Goal: Information Seeking & Learning: Check status

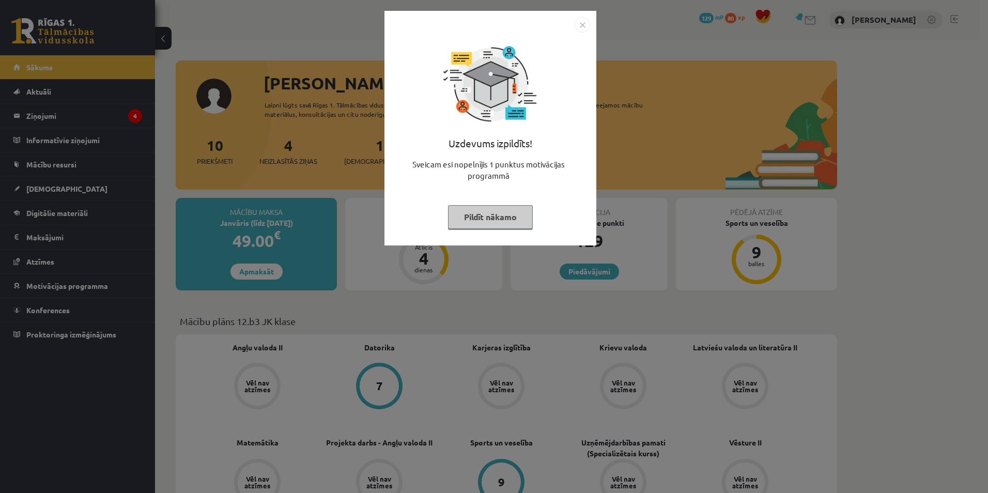
click at [478, 218] on button "Pildīt nākamo" at bounding box center [490, 217] width 85 height 24
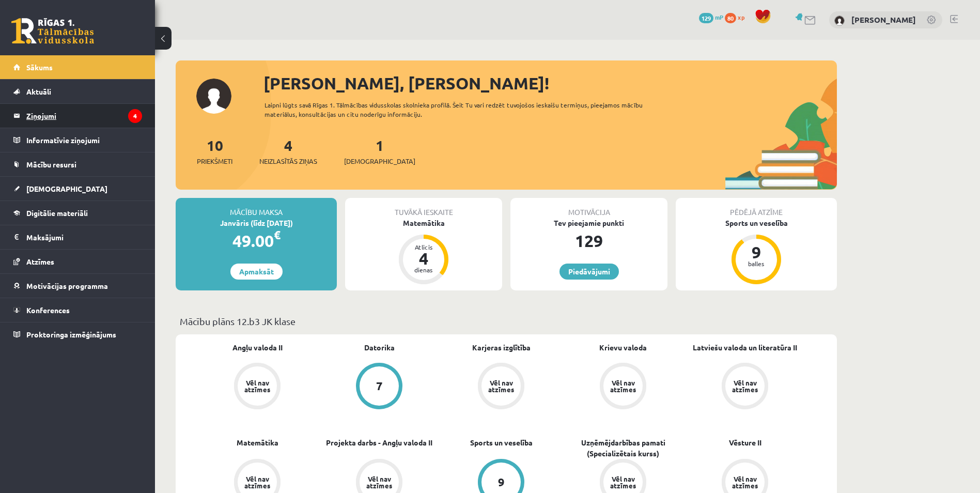
click at [102, 118] on legend "Ziņojumi 4" at bounding box center [84, 116] width 116 height 24
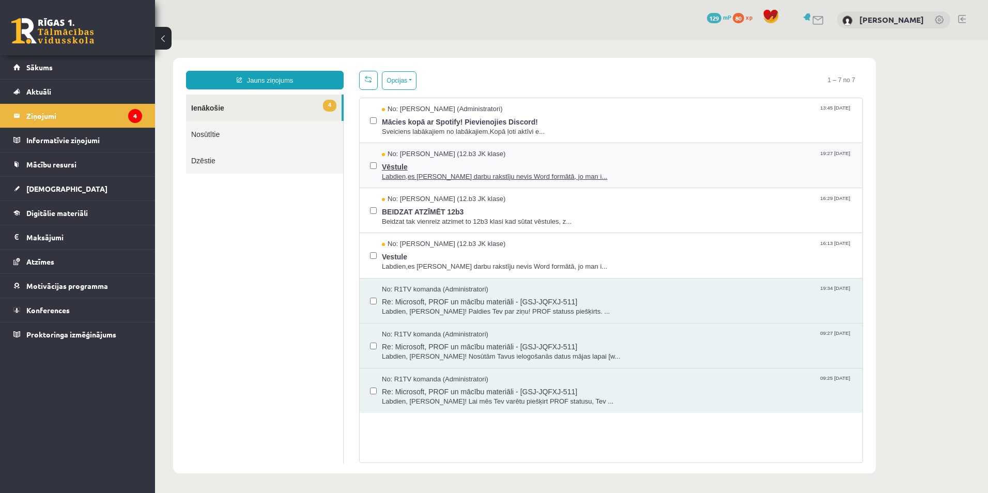
click at [418, 178] on span "Labdien,es [PERSON_NAME] darbu rakstīju nevis Word formātā, jo man i..." at bounding box center [617, 177] width 470 height 10
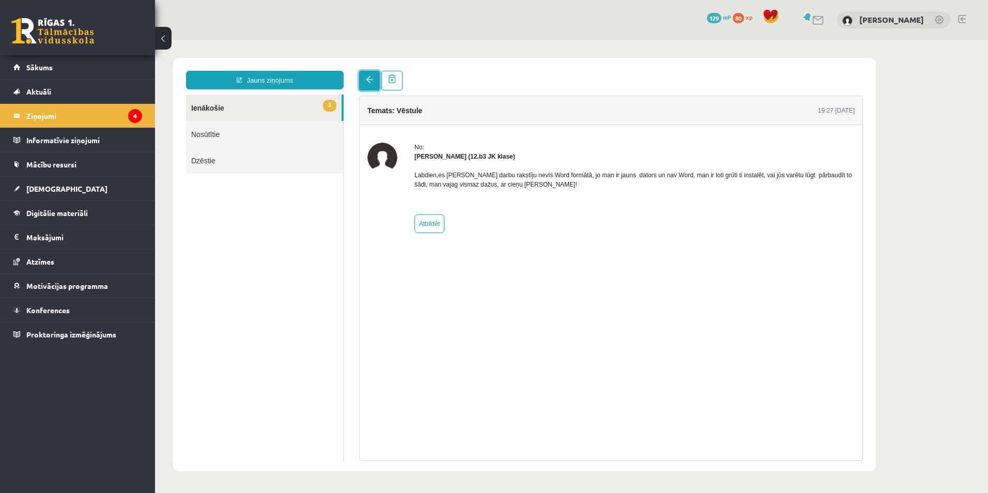
click at [371, 82] on span at bounding box center [369, 79] width 7 height 7
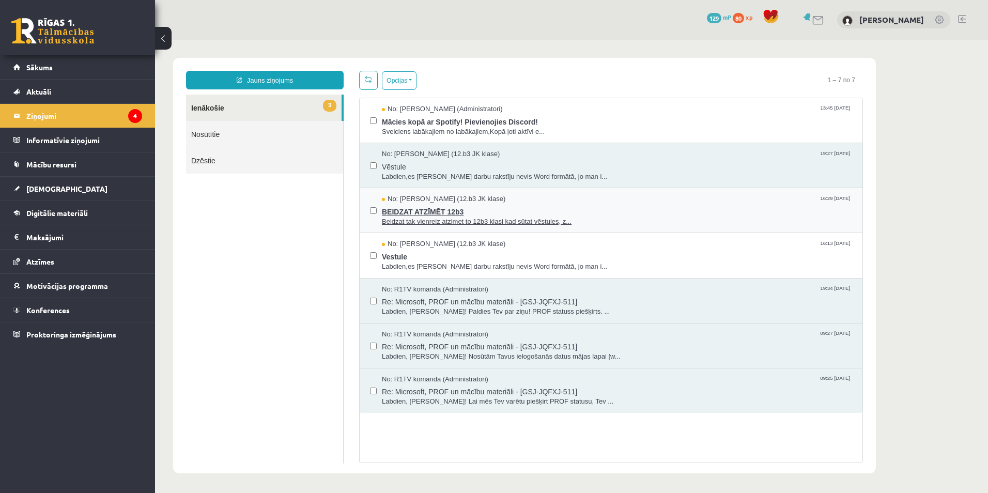
click at [418, 217] on span "Beidzat tak vienreiz atzimet to 12b3 klasi kad sūtat vēstules, z..." at bounding box center [617, 222] width 470 height 10
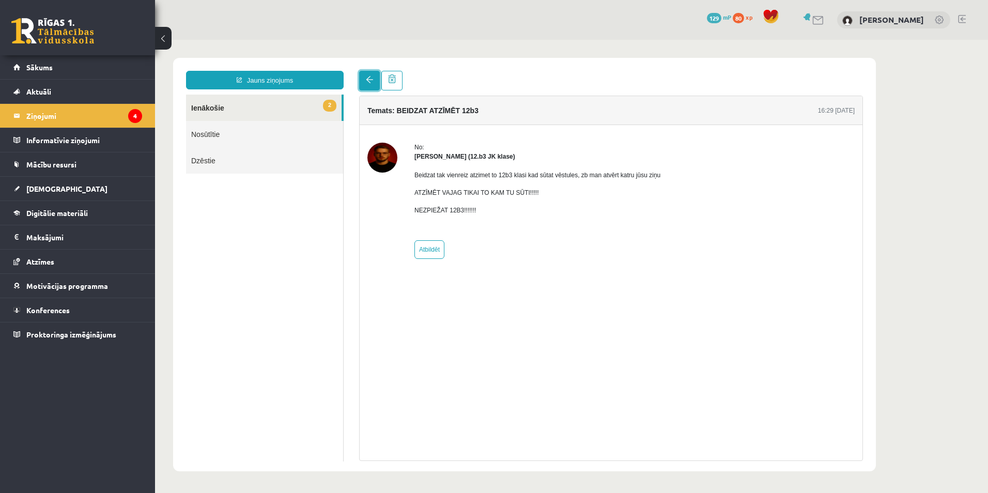
click at [368, 81] on span at bounding box center [369, 79] width 7 height 7
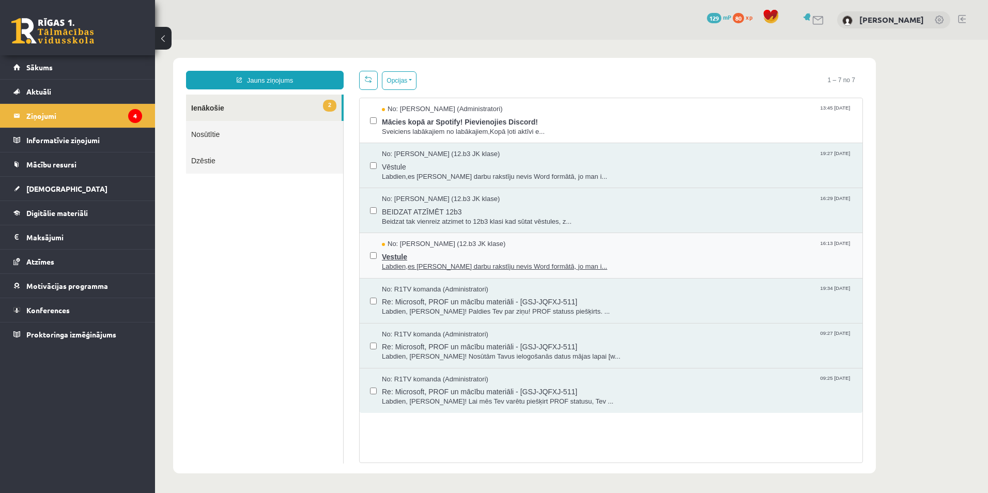
click at [429, 259] on span "Vestule" at bounding box center [617, 255] width 470 height 13
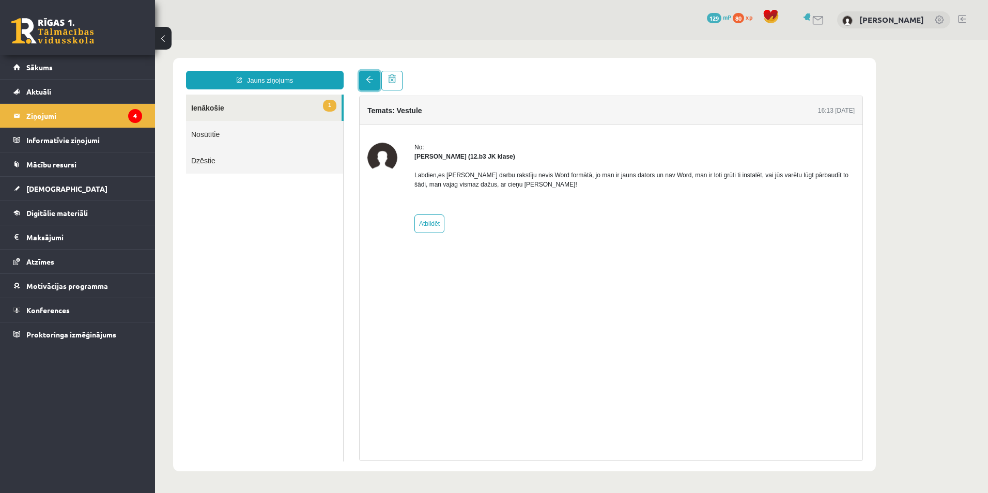
click at [361, 77] on link at bounding box center [369, 81] width 21 height 20
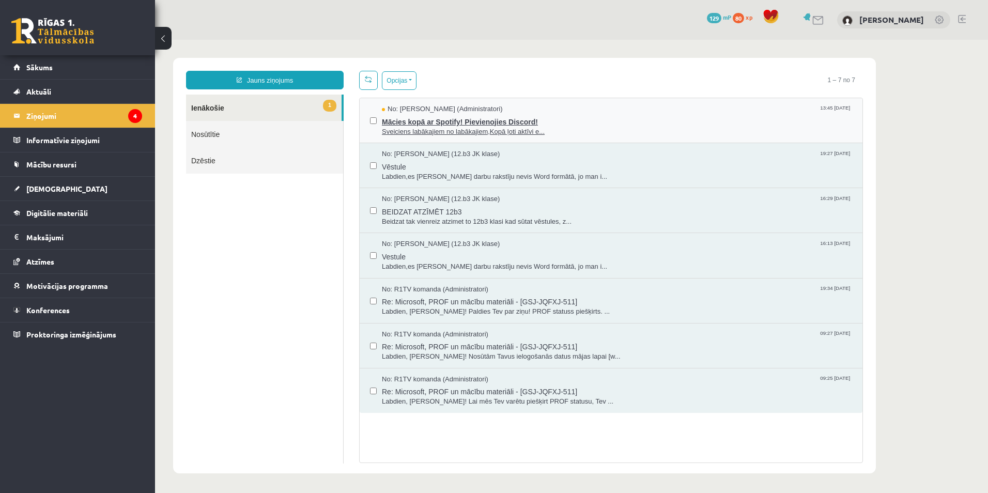
click at [408, 125] on span "Mācies kopā ar Spotify! Pievienojies Discord!" at bounding box center [617, 120] width 470 height 13
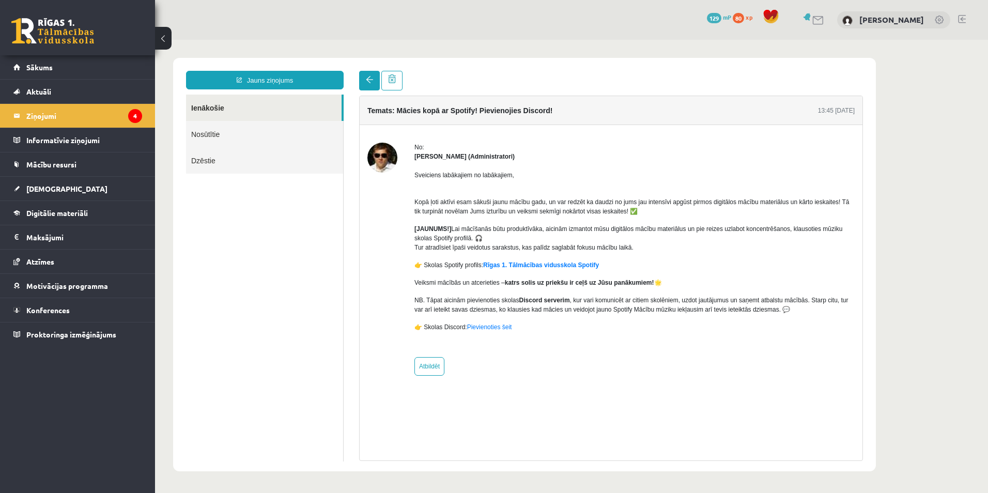
click at [373, 82] on span at bounding box center [369, 79] width 7 height 7
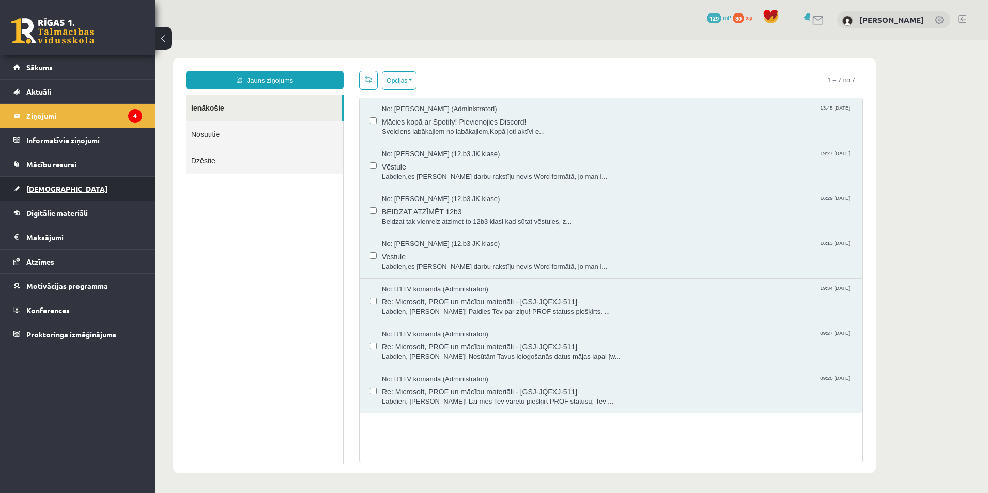
click at [86, 180] on link "[DEMOGRAPHIC_DATA]" at bounding box center [77, 189] width 129 height 24
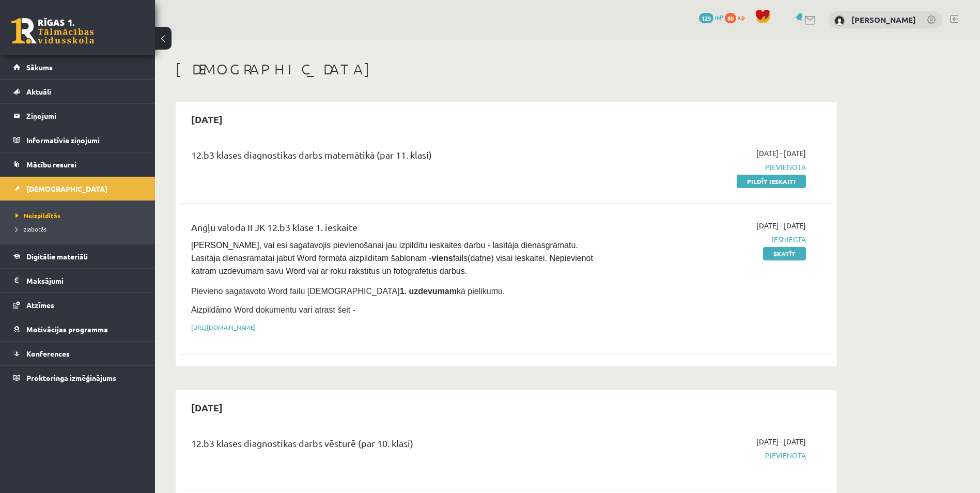
click at [36, 223] on li "Izlabotās" at bounding box center [80, 228] width 129 height 13
click at [38, 228] on span "Izlabotās" at bounding box center [34, 229] width 36 height 8
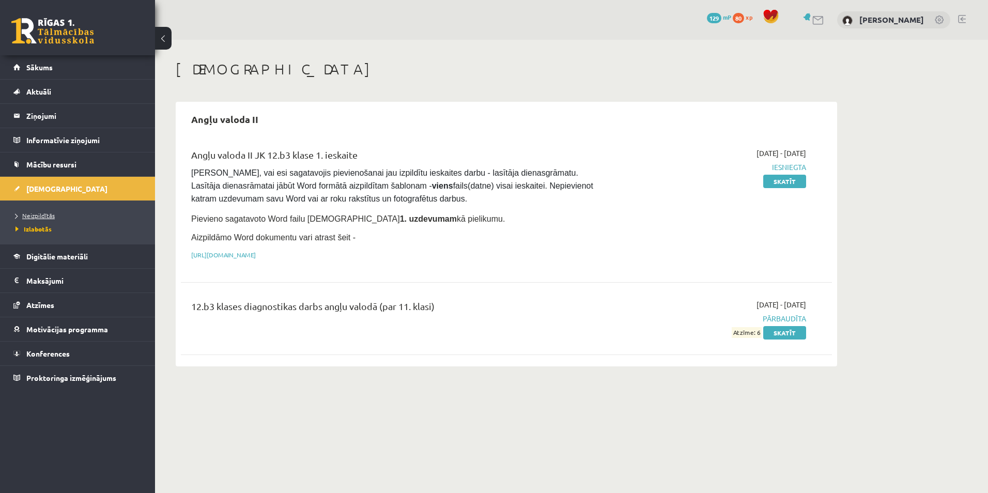
click at [38, 216] on span "Neizpildītās" at bounding box center [35, 215] width 39 height 8
